Goal: Transaction & Acquisition: Purchase product/service

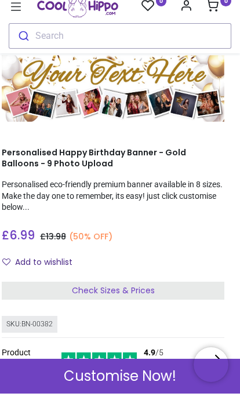
scroll to position [28, 7]
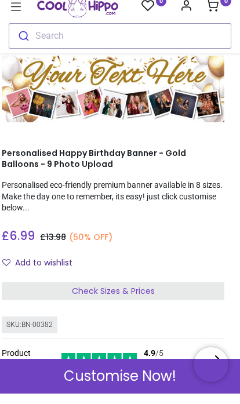
click at [127, 295] on span "Check Sizes & Prices" at bounding box center [113, 301] width 83 height 12
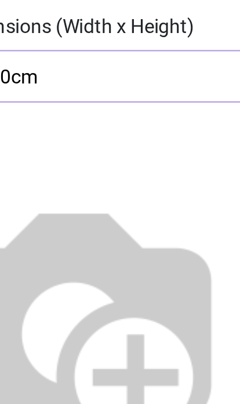
click at [47, 156] on img at bounding box center [83, 230] width 148 height 148
click at [48, 156] on img at bounding box center [83, 230] width 148 height 148
click at [89, 156] on img at bounding box center [83, 230] width 148 height 148
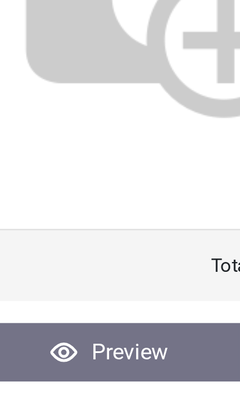
scroll to position [0, 0]
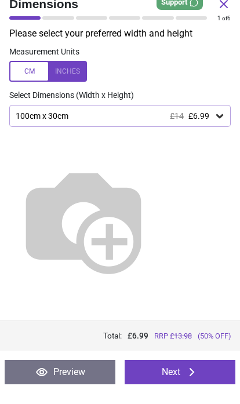
click at [69, 72] on div at bounding box center [48, 81] width 78 height 21
click at [217, 125] on icon at bounding box center [219, 127] width 7 height 4
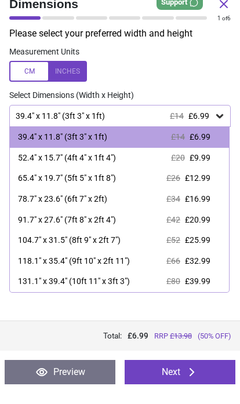
click at [119, 182] on div "65.4" x 19.7" (5ft 5" x 1ft 8") £26 £12.99" at bounding box center [119, 188] width 219 height 21
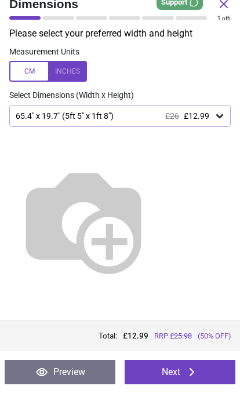
click at [184, 372] on button "Next" at bounding box center [180, 382] width 111 height 24
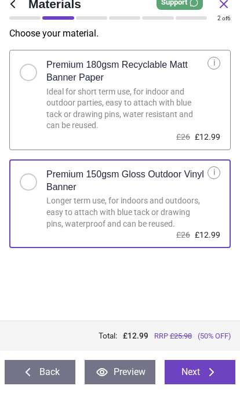
click at [204, 370] on button "Next" at bounding box center [199, 382] width 71 height 24
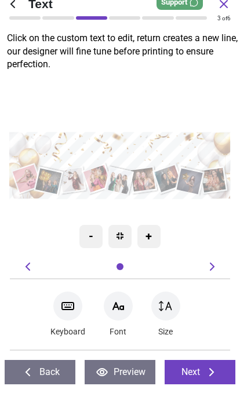
click at [155, 147] on textarea at bounding box center [120, 162] width 209 height 30
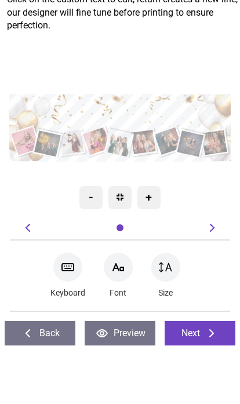
type textarea "**********"
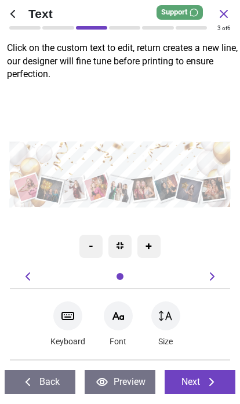
click at [195, 378] on button "Next" at bounding box center [199, 382] width 71 height 24
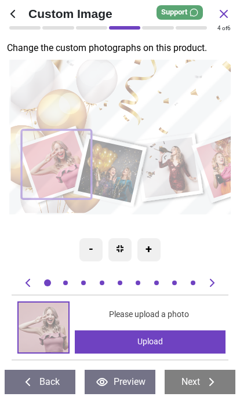
click at [168, 338] on div "Upload" at bounding box center [150, 342] width 150 height 23
click at [180, 340] on div "Upload" at bounding box center [150, 342] width 150 height 23
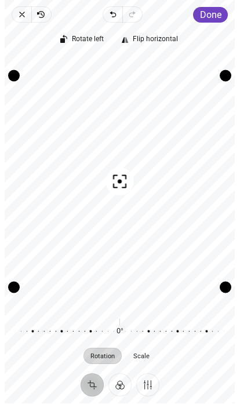
click at [214, 14] on span "Done" at bounding box center [210, 15] width 21 height 11
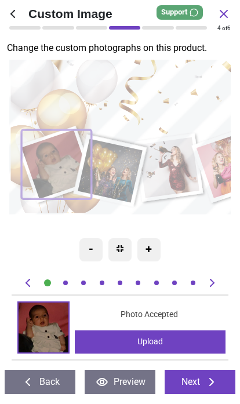
click at [200, 378] on button "Next" at bounding box center [199, 382] width 71 height 24
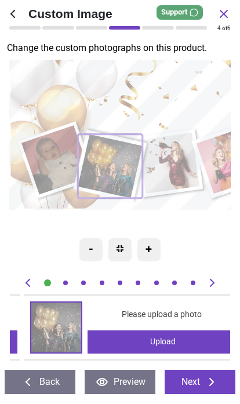
scroll to position [0, 221]
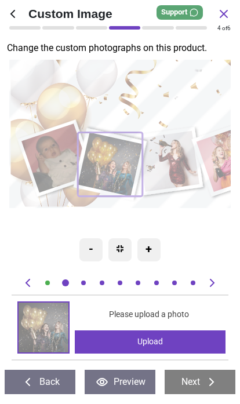
click at [35, 379] on button "Back" at bounding box center [40, 382] width 71 height 24
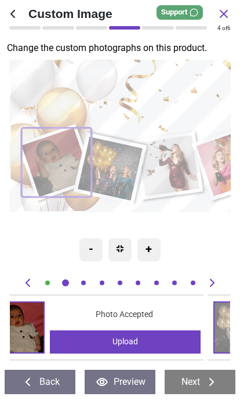
scroll to position [0, 0]
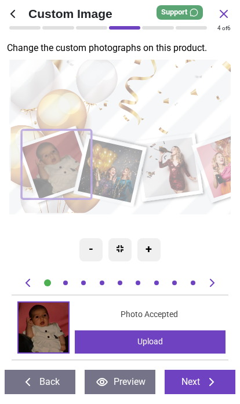
click at [202, 384] on button "Next" at bounding box center [199, 382] width 71 height 24
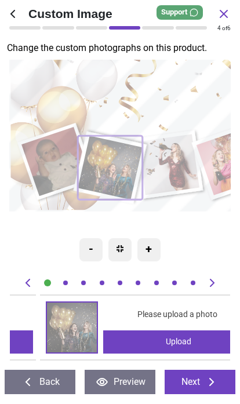
scroll to position [0, 221]
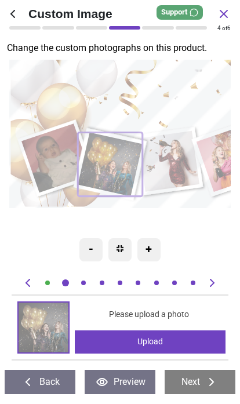
click at [152, 336] on div "Upload" at bounding box center [150, 342] width 150 height 23
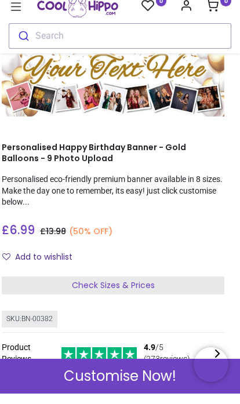
scroll to position [34, 7]
click at [126, 290] on span "Check Sizes & Prices" at bounding box center [113, 296] width 83 height 12
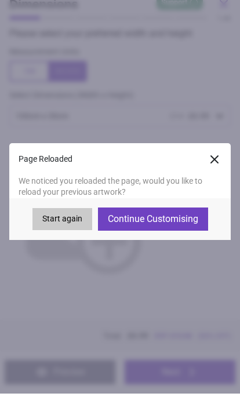
click at [186, 240] on div at bounding box center [120, 225] width 240 height 177
click at [184, 225] on button "Continue Customising" at bounding box center [153, 229] width 110 height 23
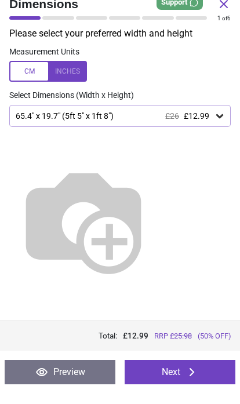
click at [178, 370] on button "Next" at bounding box center [180, 382] width 111 height 24
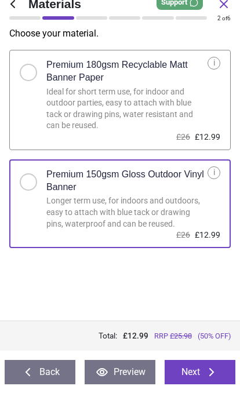
click at [204, 378] on button "Next" at bounding box center [199, 382] width 71 height 24
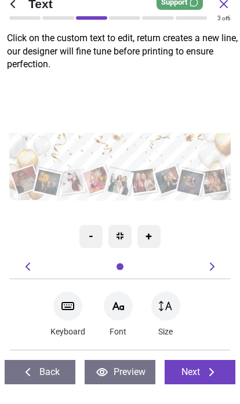
click at [156, 149] on textarea "**********" at bounding box center [120, 163] width 212 height 28
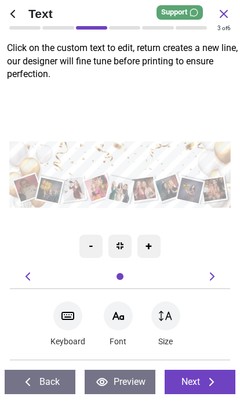
click at [200, 376] on button "Next" at bounding box center [199, 382] width 71 height 24
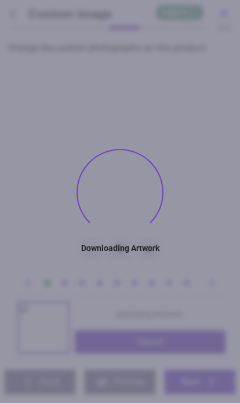
type textarea "**********"
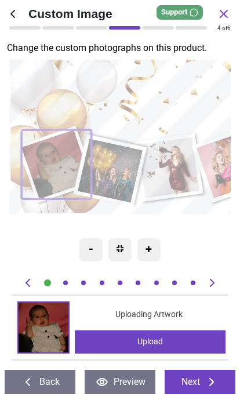
click at [41, 317] on img at bounding box center [44, 328] width 50 height 50
click at [46, 379] on button "Back" at bounding box center [40, 382] width 71 height 24
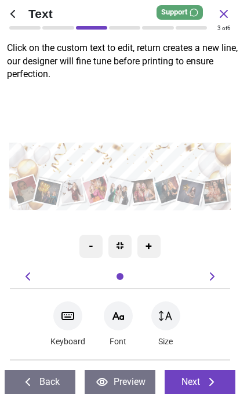
click at [203, 377] on button "Next" at bounding box center [199, 382] width 71 height 24
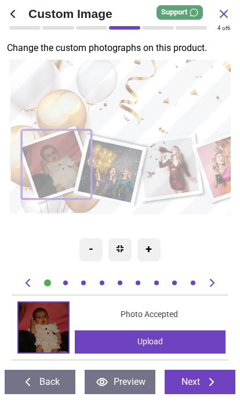
scroll to position [34, 7]
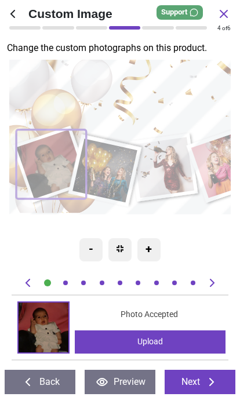
click at [92, 254] on div "-" at bounding box center [90, 250] width 23 height 23
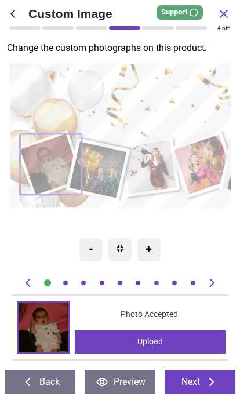
click at [151, 254] on div "+" at bounding box center [148, 250] width 23 height 23
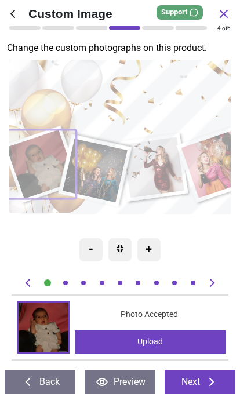
click at [42, 321] on img at bounding box center [44, 328] width 50 height 50
click at [156, 339] on div "Upload" at bounding box center [150, 342] width 150 height 23
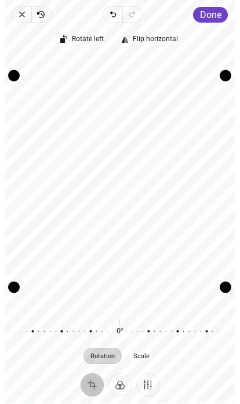
click at [218, 14] on span "Done" at bounding box center [210, 15] width 21 height 11
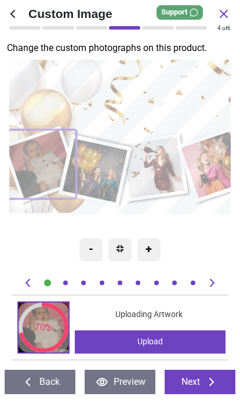
click at [111, 168] on image at bounding box center [95, 171] width 65 height 64
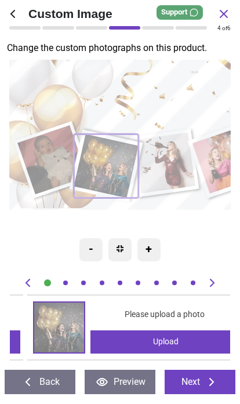
scroll to position [0, 221]
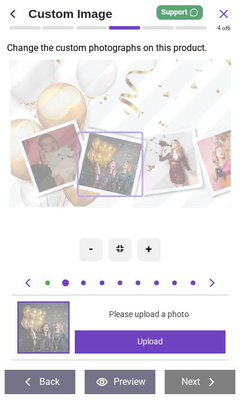
click at [175, 338] on div "Upload" at bounding box center [150, 342] width 150 height 23
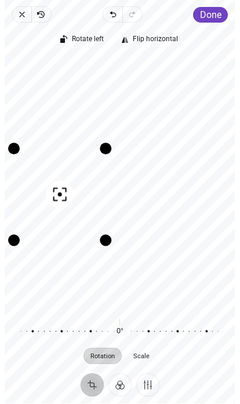
click at [61, 189] on icon "button" at bounding box center [60, 195] width 14 height 14
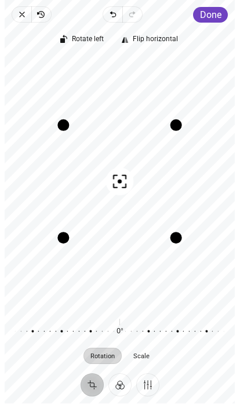
click at [122, 185] on icon "button" at bounding box center [120, 182] width 14 height 14
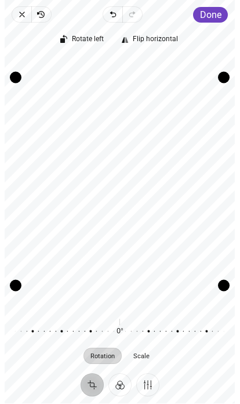
click at [215, 13] on span "Done" at bounding box center [210, 15] width 21 height 11
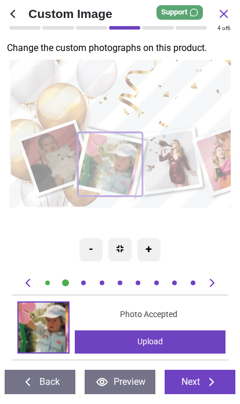
click at [165, 163] on image at bounding box center [169, 161] width 62 height 61
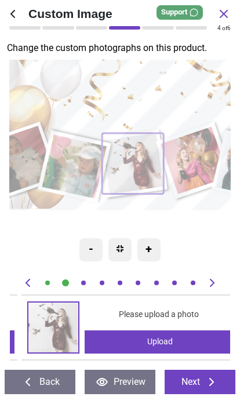
scroll to position [0, 441]
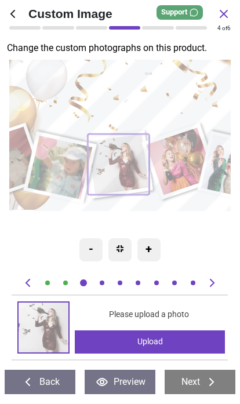
click at [171, 344] on div "Upload" at bounding box center [150, 342] width 150 height 23
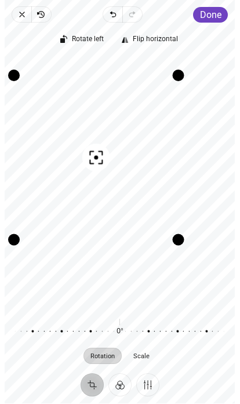
click at [206, 11] on span "Done" at bounding box center [210, 15] width 21 height 11
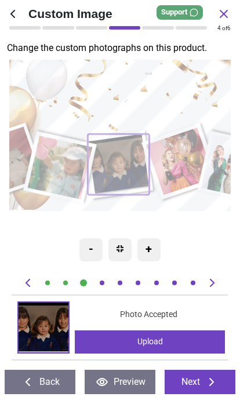
click at [182, 153] on image at bounding box center [181, 162] width 68 height 68
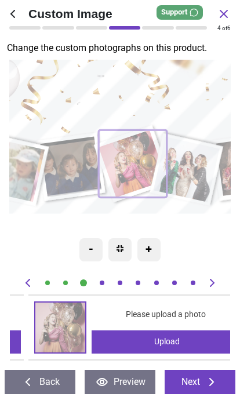
scroll to position [0, 662]
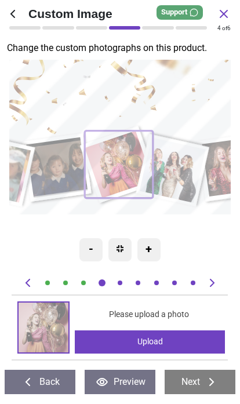
click at [173, 336] on div "Upload" at bounding box center [150, 342] width 150 height 23
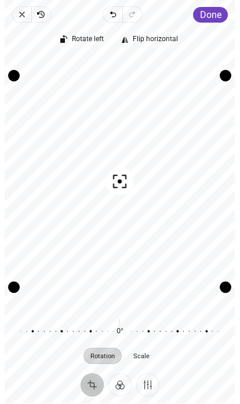
click at [207, 10] on span "Done" at bounding box center [210, 15] width 21 height 11
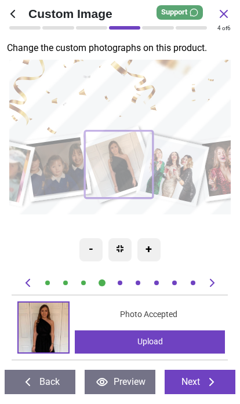
click at [182, 167] on image at bounding box center [174, 170] width 67 height 65
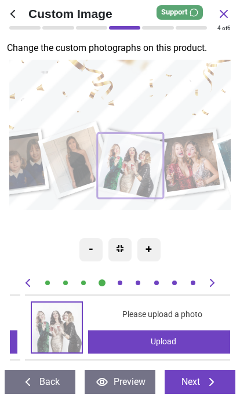
scroll to position [0, 883]
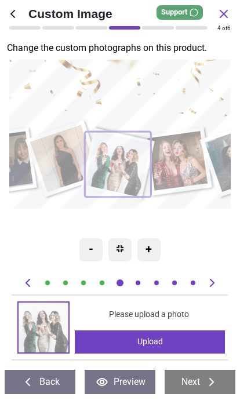
click at [184, 345] on div "Upload" at bounding box center [150, 342] width 150 height 23
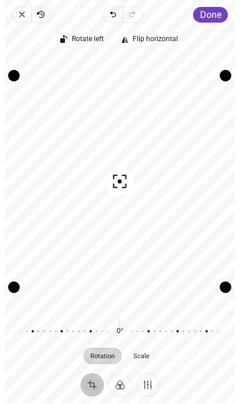
click at [152, 388] on button "Finetune" at bounding box center [147, 385] width 23 height 23
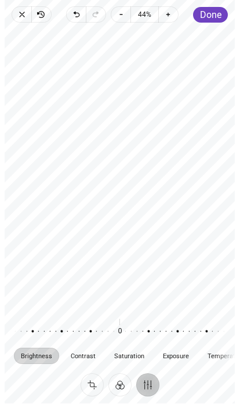
click at [210, 16] on span "Done" at bounding box center [210, 15] width 21 height 11
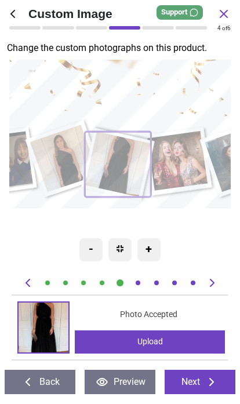
click at [208, 381] on icon at bounding box center [211, 382] width 14 height 14
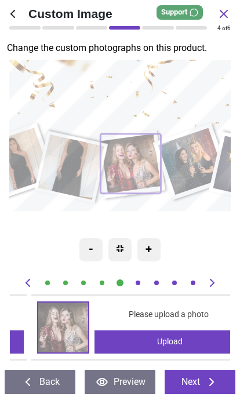
scroll to position [0, 1103]
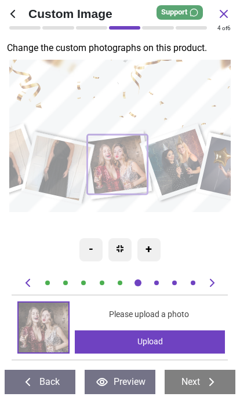
click at [202, 381] on button "Next" at bounding box center [199, 382] width 71 height 24
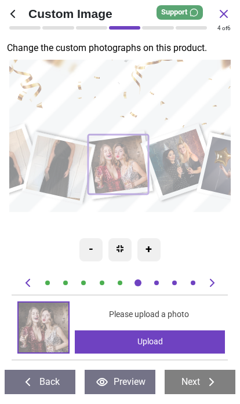
click at [185, 343] on div "Upload" at bounding box center [150, 342] width 150 height 23
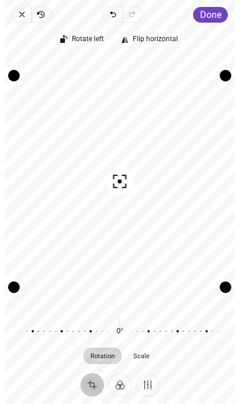
click at [204, 10] on span "Done" at bounding box center [210, 15] width 21 height 11
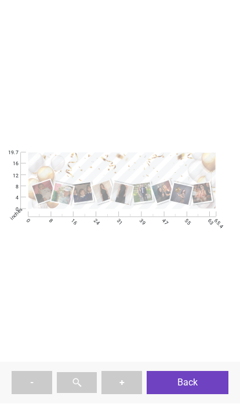
scroll to position [0, 1323]
click at [191, 376] on button "Back" at bounding box center [188, 382] width 82 height 23
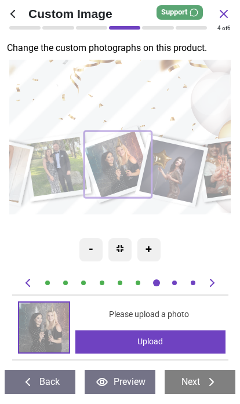
click at [170, 347] on div "Upload" at bounding box center [150, 342] width 150 height 23
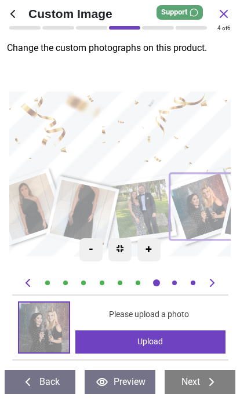
click at [87, 204] on image at bounding box center [84, 212] width 67 height 65
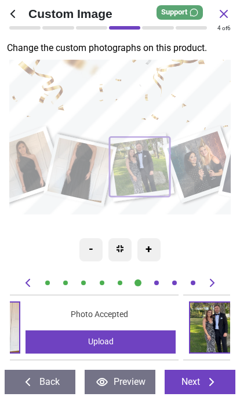
scroll to position [0, 883]
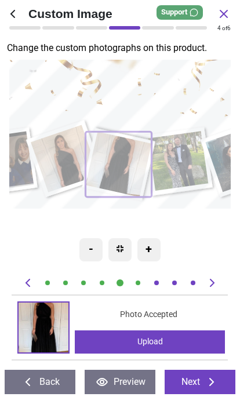
click at [163, 339] on div "Upload" at bounding box center [150, 342] width 150 height 23
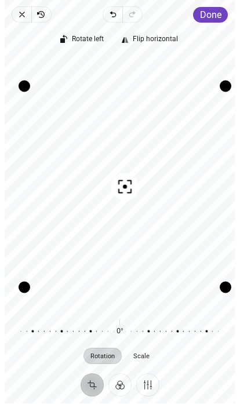
click at [216, 19] on span "Done" at bounding box center [210, 15] width 21 height 11
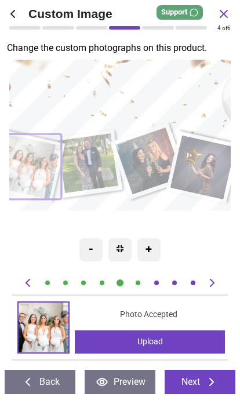
click at [152, 156] on image at bounding box center [151, 161] width 68 height 67
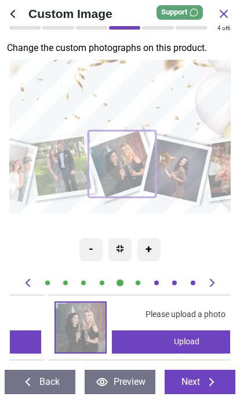
scroll to position [0, 1323]
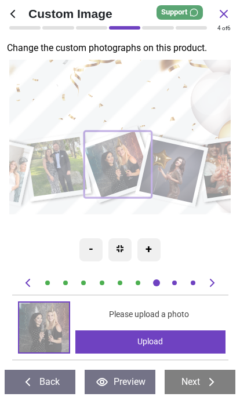
click at [184, 346] on div "Upload" at bounding box center [150, 342] width 150 height 23
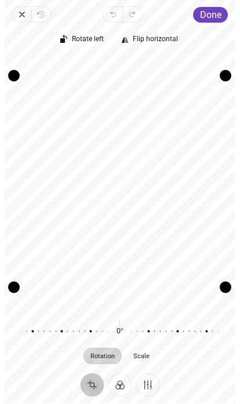
click at [75, 39] on span "Rotate left" at bounding box center [88, 40] width 32 height 8
click at [74, 43] on span "Rotate left" at bounding box center [88, 40] width 32 height 8
click at [75, 39] on span "Rotate left" at bounding box center [88, 40] width 32 height 8
click at [78, 38] on span "Rotate left" at bounding box center [88, 40] width 32 height 8
click at [212, 14] on span "Done" at bounding box center [210, 15] width 21 height 11
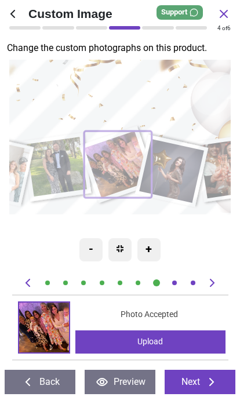
click at [203, 382] on button "Next" at bounding box center [199, 382] width 71 height 24
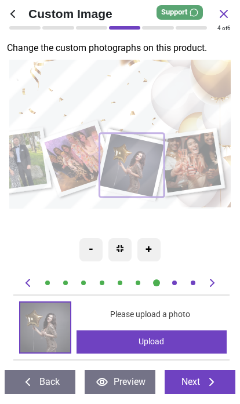
scroll to position [0, 1544]
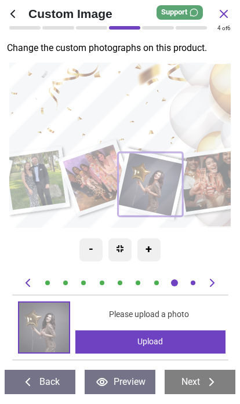
click at [159, 335] on div "Upload" at bounding box center [150, 342] width 150 height 23
click at [185, 346] on div "Upload" at bounding box center [150, 342] width 150 height 23
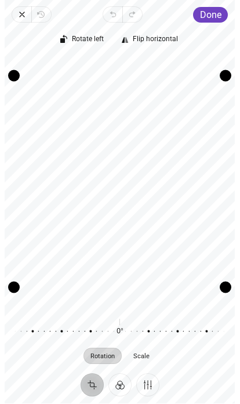
click at [215, 16] on span "Done" at bounding box center [210, 15] width 21 height 11
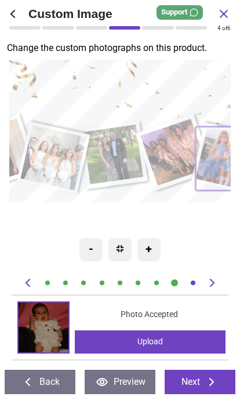
scroll to position [0, 1544]
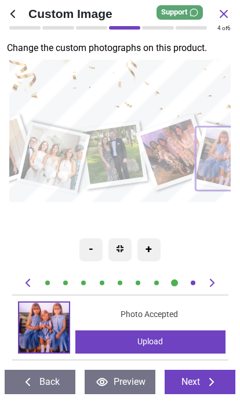
click at [168, 343] on div "Upload" at bounding box center [150, 342] width 150 height 23
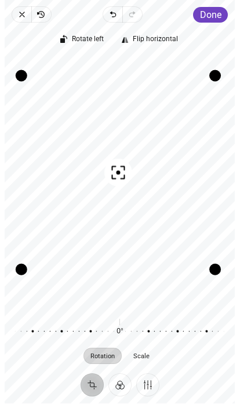
click at [214, 12] on span "Done" at bounding box center [210, 15] width 21 height 11
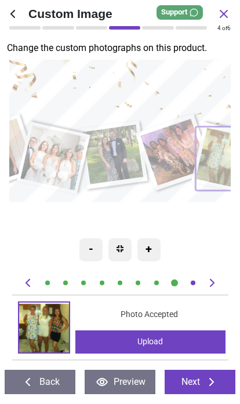
click at [206, 383] on icon at bounding box center [211, 382] width 14 height 14
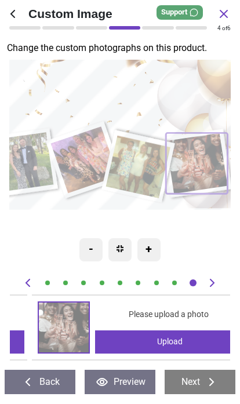
scroll to position [0, 1765]
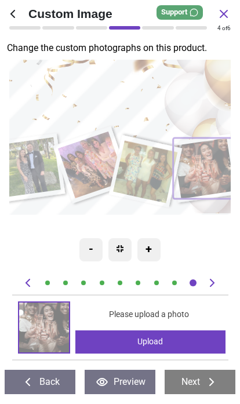
click at [187, 342] on div "Upload" at bounding box center [150, 342] width 150 height 23
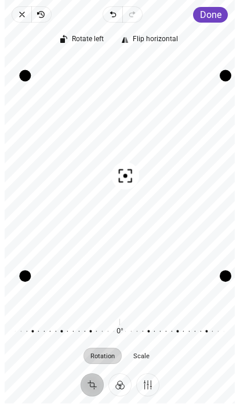
click at [213, 14] on span "Done" at bounding box center [210, 15] width 21 height 11
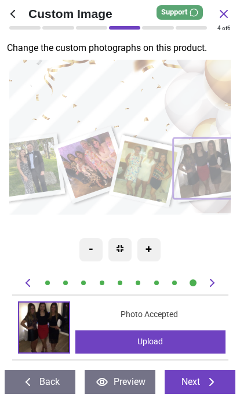
click at [213, 379] on icon at bounding box center [211, 382] width 14 height 14
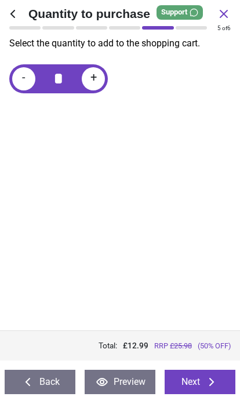
click at [206, 382] on icon at bounding box center [211, 382] width 14 height 14
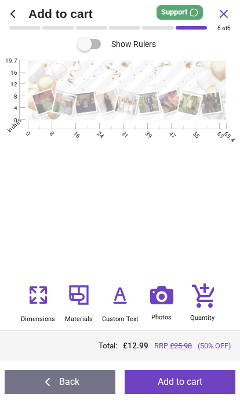
click at [181, 378] on button "Add to cart" at bounding box center [180, 382] width 111 height 24
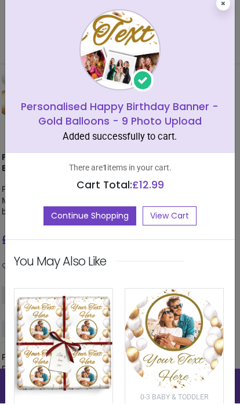
scroll to position [13, 0]
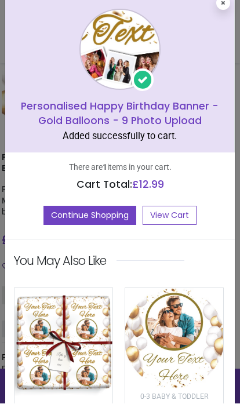
click at [186, 216] on link "View Cart" at bounding box center [169, 216] width 54 height 20
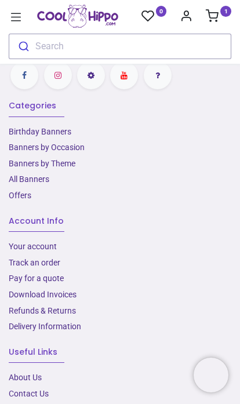
scroll to position [973, 0]
click at [73, 322] on link "Delivery Information" at bounding box center [45, 326] width 72 height 9
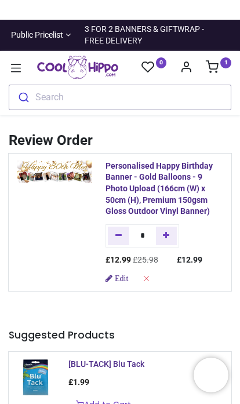
click at [58, 167] on img at bounding box center [54, 171] width 74 height 22
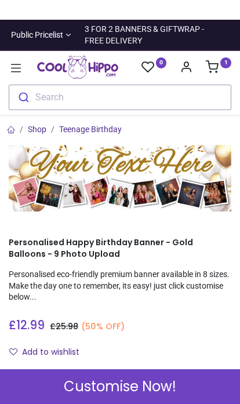
click at [223, 65] on sup "1" at bounding box center [225, 62] width 11 height 11
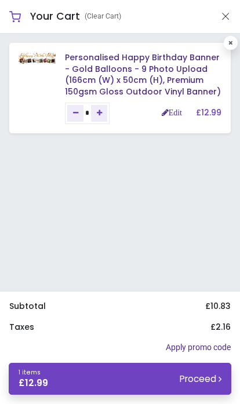
click at [130, 68] on link "Personalised Happy Birthday Banner - Gold Balloons - 9 Photo Upload (166cm (W) …" at bounding box center [143, 75] width 156 height 46
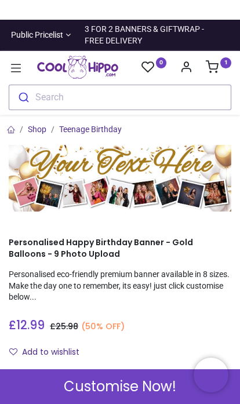
click at [222, 64] on sup "1" at bounding box center [225, 62] width 11 height 11
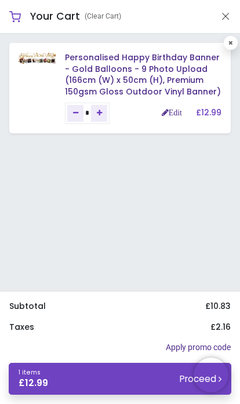
click at [171, 113] on link "Edit" at bounding box center [172, 112] width 20 height 8
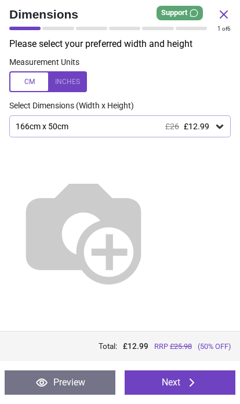
click at [182, 382] on button "Next" at bounding box center [180, 382] width 111 height 24
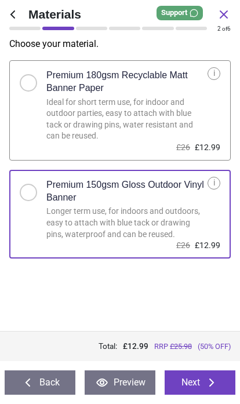
click at [201, 387] on button "Next" at bounding box center [199, 382] width 71 height 24
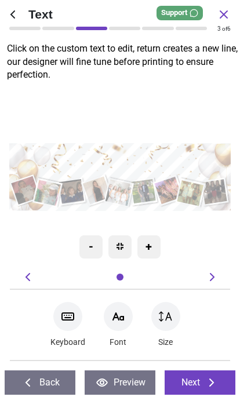
click at [151, 248] on div "+" at bounding box center [148, 246] width 23 height 23
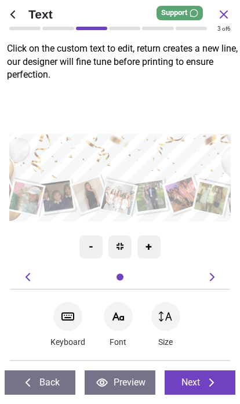
click at [157, 251] on div "+" at bounding box center [148, 246] width 23 height 23
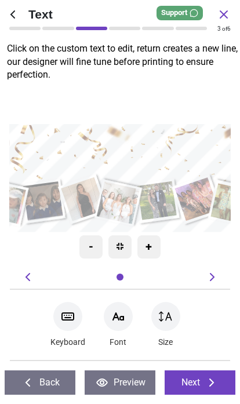
click at [89, 245] on div "-" at bounding box center [90, 246] width 23 height 23
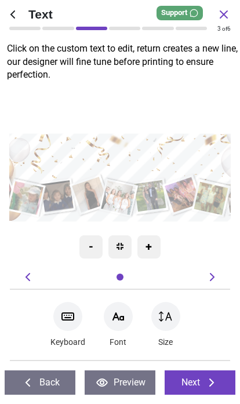
click at [94, 252] on div "-" at bounding box center [90, 246] width 23 height 23
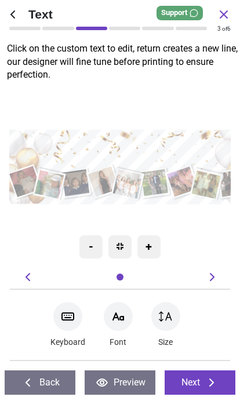
click at [199, 240] on div ".cls-1 { filter: url(#drop-shadow-2); } .cls-1, .cls-2, .cls-3, .cls-4, .cls-5,…" at bounding box center [128, 166] width 248 height 199
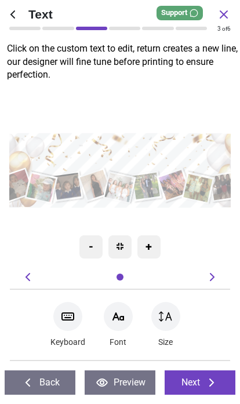
click at [89, 262] on div ".cls-1 { filter: url(#drop-shadow-2); } .cls-1, .cls-2, .cls-3, .cls-4, .cls-5,…" at bounding box center [120, 170] width 248 height 199
click at [97, 253] on div "-" at bounding box center [90, 246] width 23 height 23
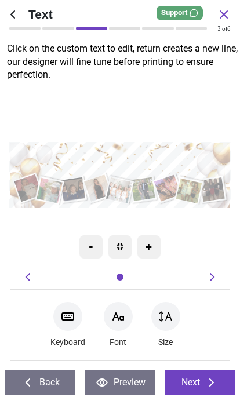
click at [126, 380] on button "Preview" at bounding box center [120, 382] width 71 height 24
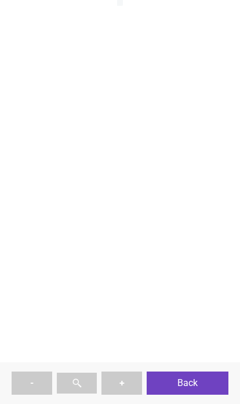
type textarea "**********"
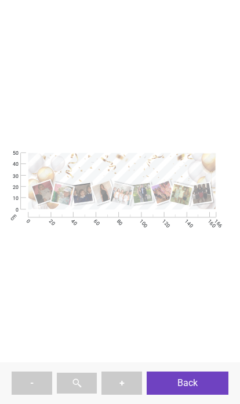
click at [123, 383] on button "+" at bounding box center [121, 382] width 41 height 23
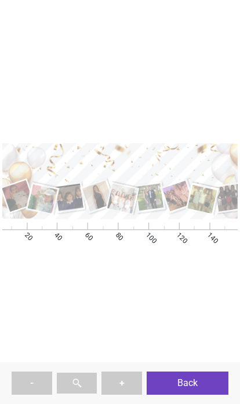
click at [126, 379] on button "+" at bounding box center [121, 382] width 41 height 23
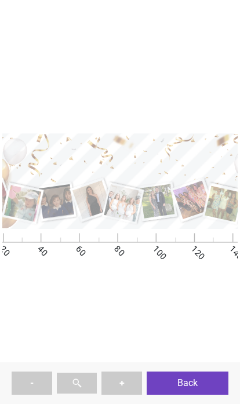
click at [126, 381] on button "+" at bounding box center [121, 382] width 41 height 23
click at [128, 381] on button "+" at bounding box center [121, 382] width 41 height 23
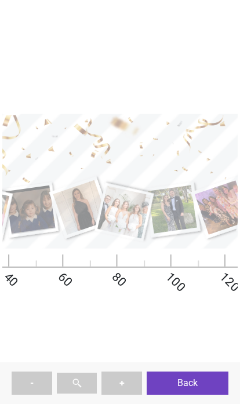
click at [131, 380] on button "+" at bounding box center [121, 382] width 41 height 23
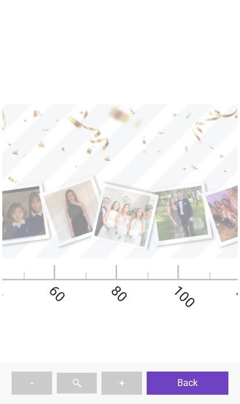
click at [38, 382] on button "-" at bounding box center [32, 382] width 41 height 23
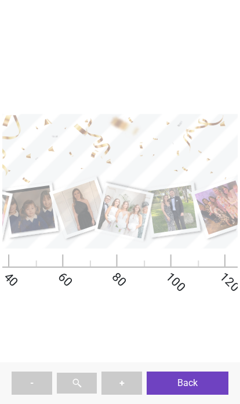
click at [34, 381] on button "-" at bounding box center [32, 382] width 41 height 23
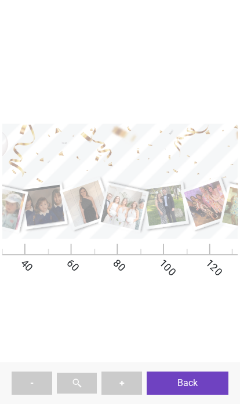
click at [36, 383] on button "-" at bounding box center [32, 382] width 41 height 23
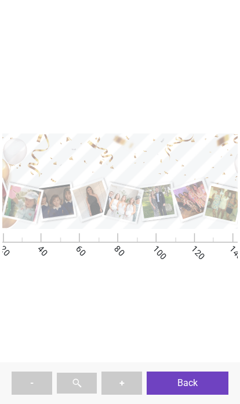
click at [32, 376] on button "-" at bounding box center [32, 382] width 41 height 23
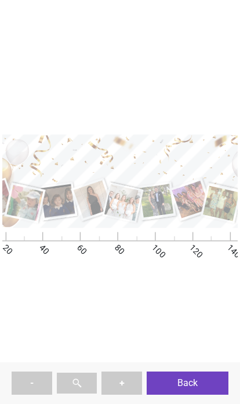
click at [31, 374] on button "-" at bounding box center [32, 382] width 41 height 23
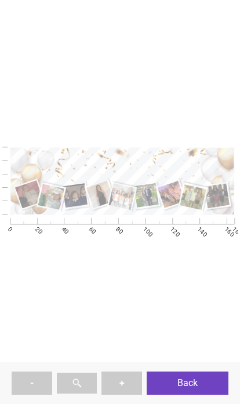
click at [31, 374] on button "-" at bounding box center [32, 382] width 41 height 23
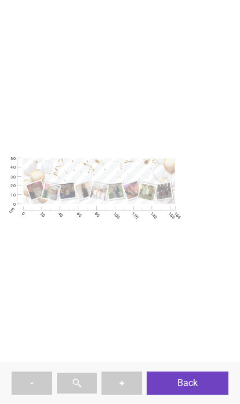
click at [34, 375] on button "-" at bounding box center [32, 382] width 41 height 23
click at [129, 377] on button "+" at bounding box center [121, 382] width 41 height 23
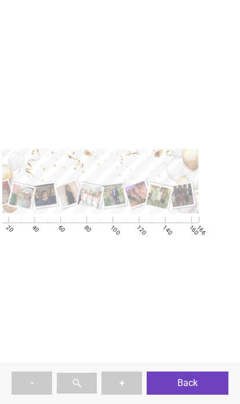
click at [129, 378] on button "+" at bounding box center [121, 382] width 41 height 23
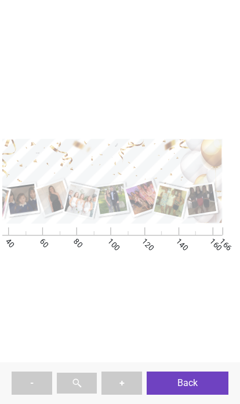
click at [132, 378] on button "+" at bounding box center [121, 382] width 41 height 23
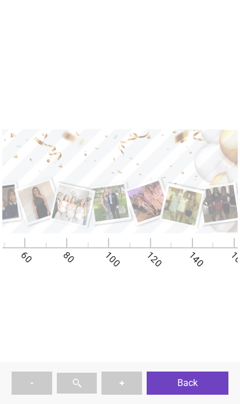
click at [45, 379] on button "-" at bounding box center [32, 382] width 41 height 23
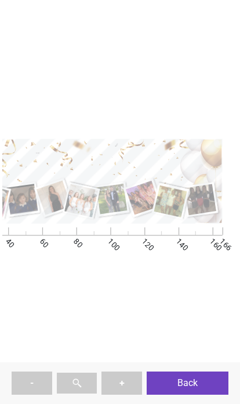
click at [43, 384] on button "-" at bounding box center [32, 382] width 41 height 23
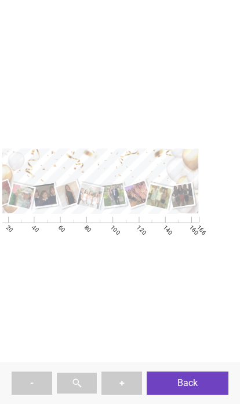
click at [87, 382] on button at bounding box center [77, 382] width 41 height 21
